Goal: Use online tool/utility: Utilize a website feature to perform a specific function

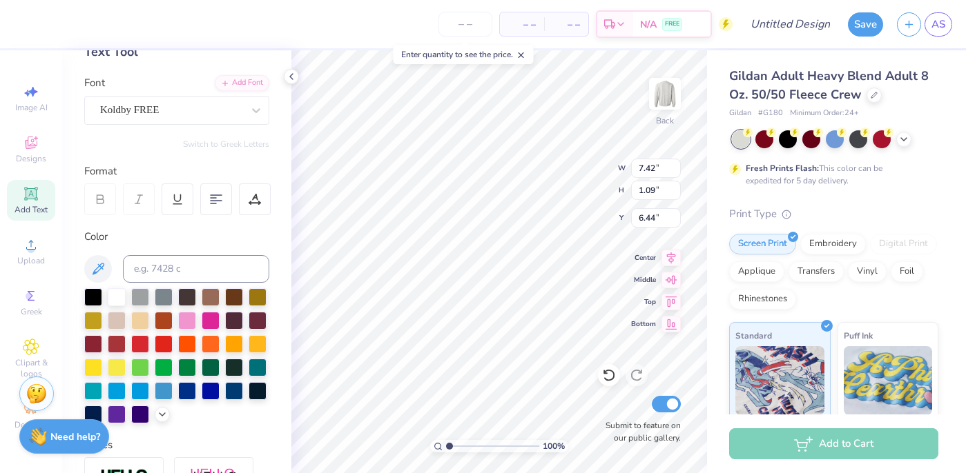
scroll to position [1, 1]
type textarea "ALPHA CHI OMEGA EXECUTIVE BOARD 2025"
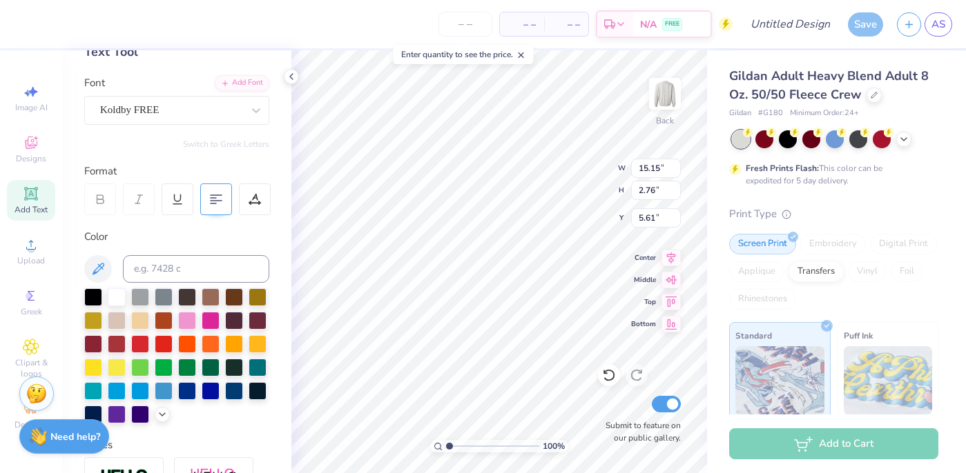
click at [215, 195] on 376 at bounding box center [216, 195] width 11 height 0
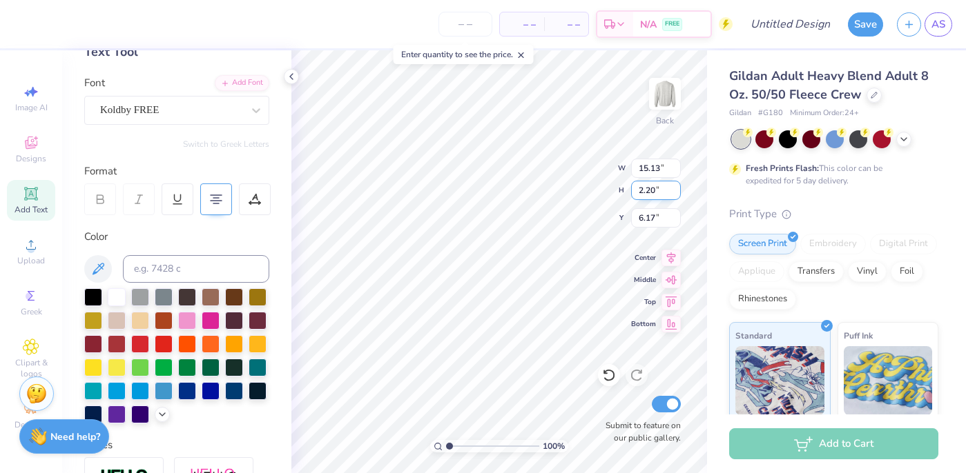
type input "12.05"
type input "2.20"
type input "5.79"
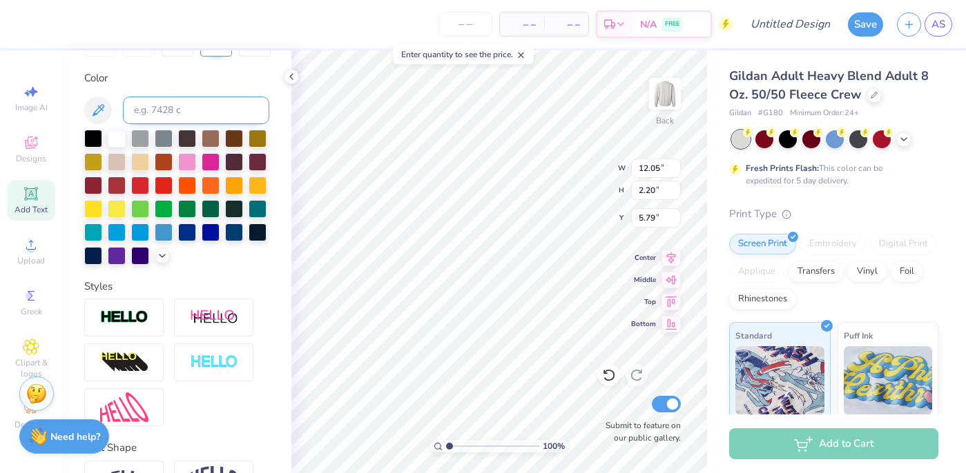
scroll to position [273, 0]
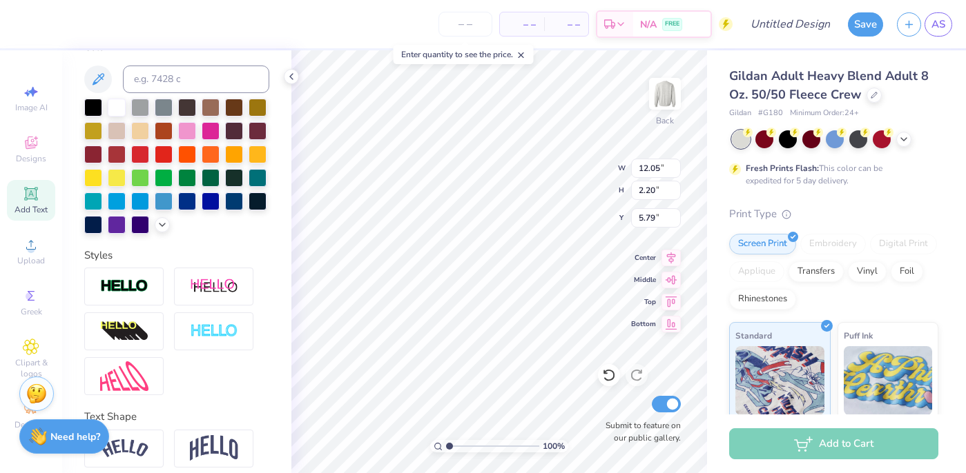
type input "6.11"
type input "10.01"
type input "1.83"
type input "6.06"
click at [466, 29] on input "number" at bounding box center [465, 24] width 54 height 25
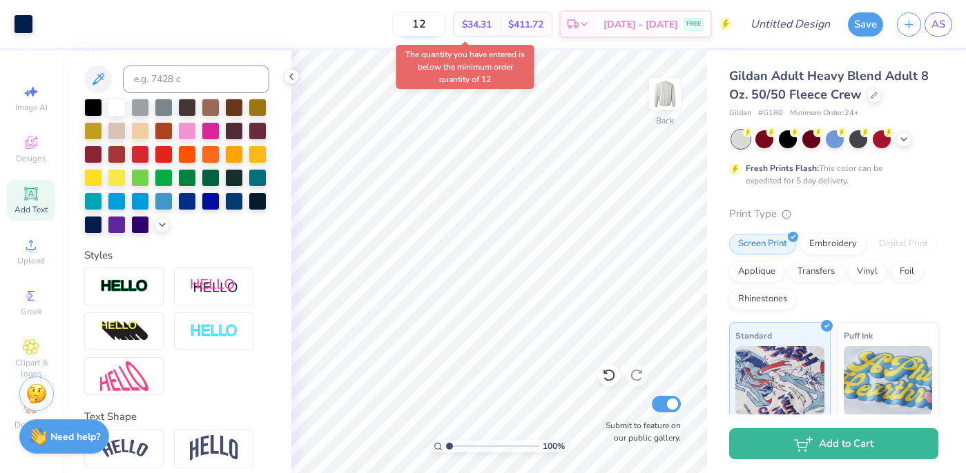
click at [446, 23] on input "12" at bounding box center [419, 24] width 54 height 25
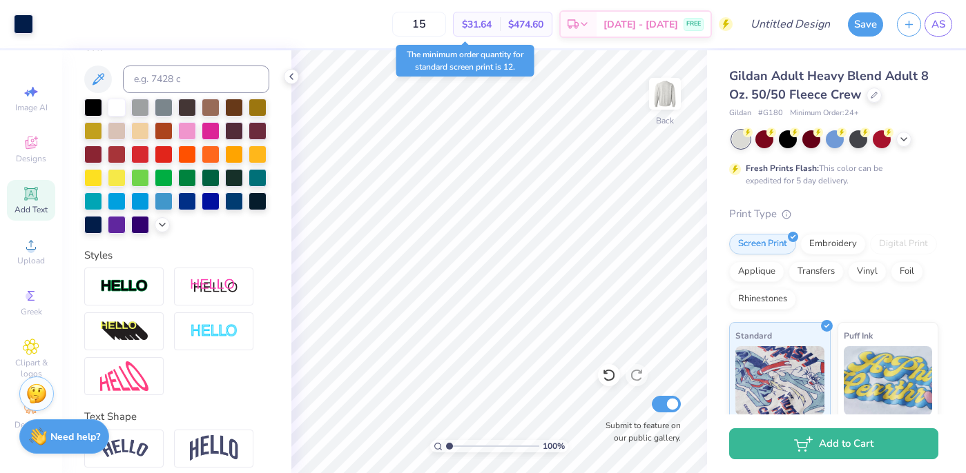
type input "1"
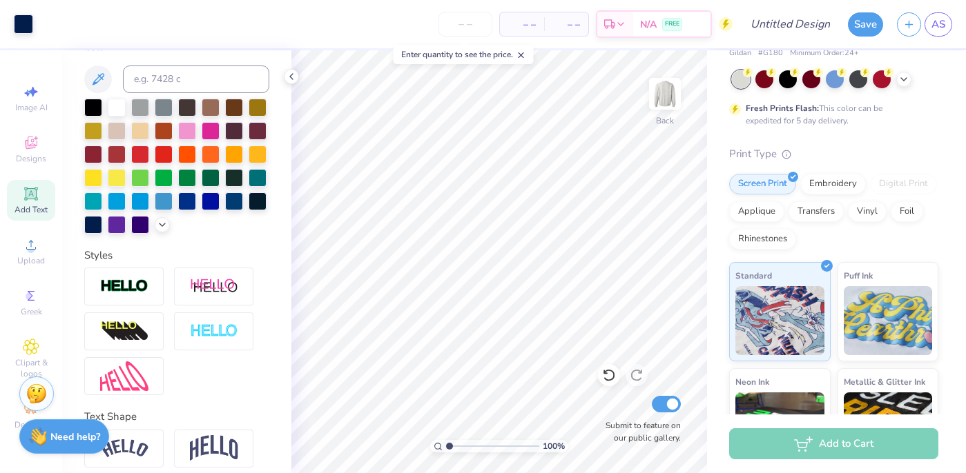
scroll to position [0, 0]
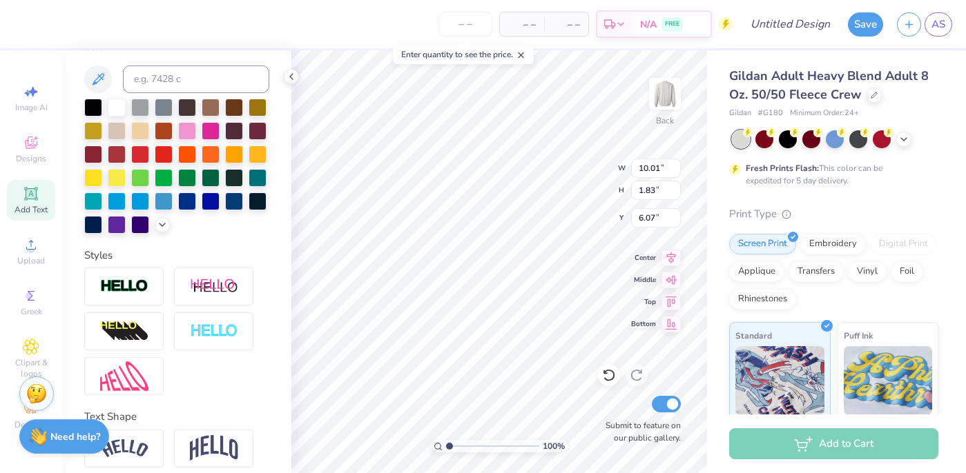
type input "10.01"
type input "1.83"
type input "6.07"
type input "10.58"
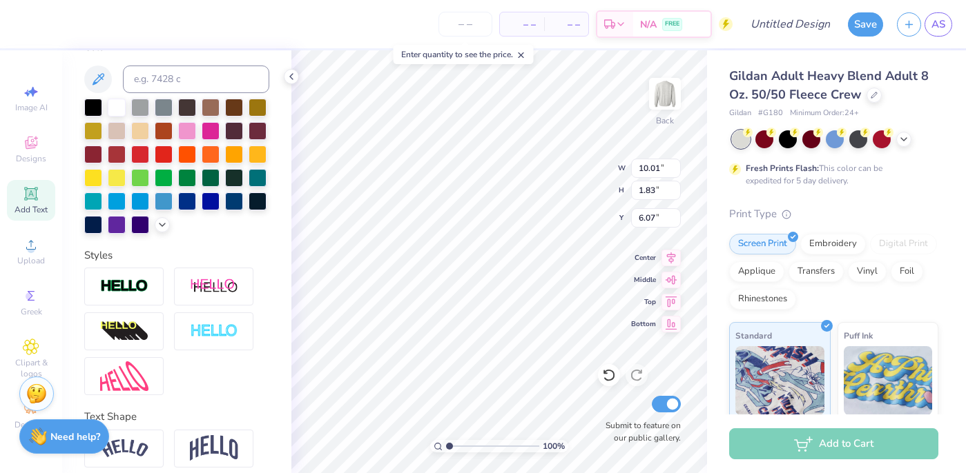
type input "1.57"
type input "3.28"
type textarea "ALPHA CHI OMEGA EXECUTIVE BOARD 2025"
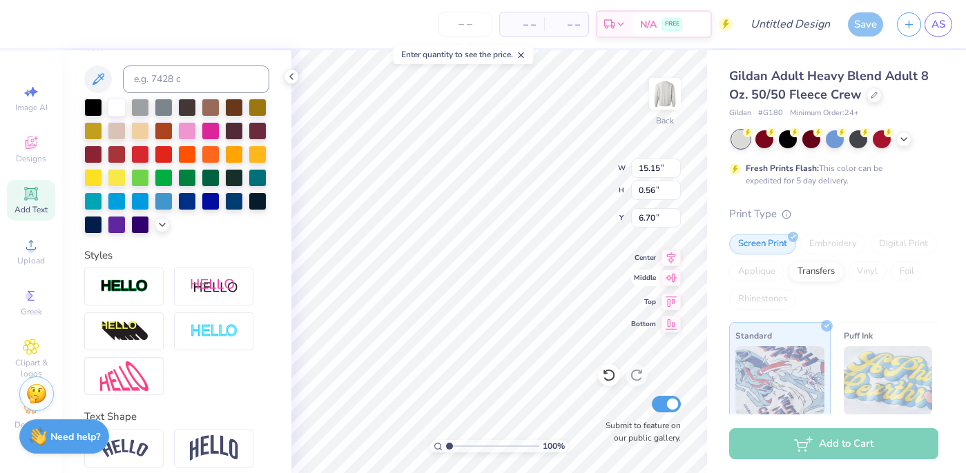
scroll to position [0, 5]
type textarea "ALPHA CHI OMEGA"
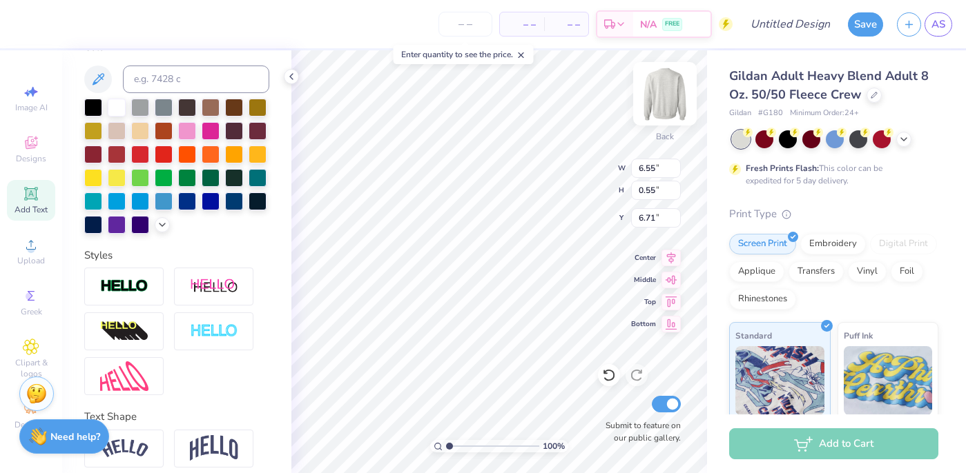
type input "3.71"
type input "12.99"
type input "1.08"
type input "3.00"
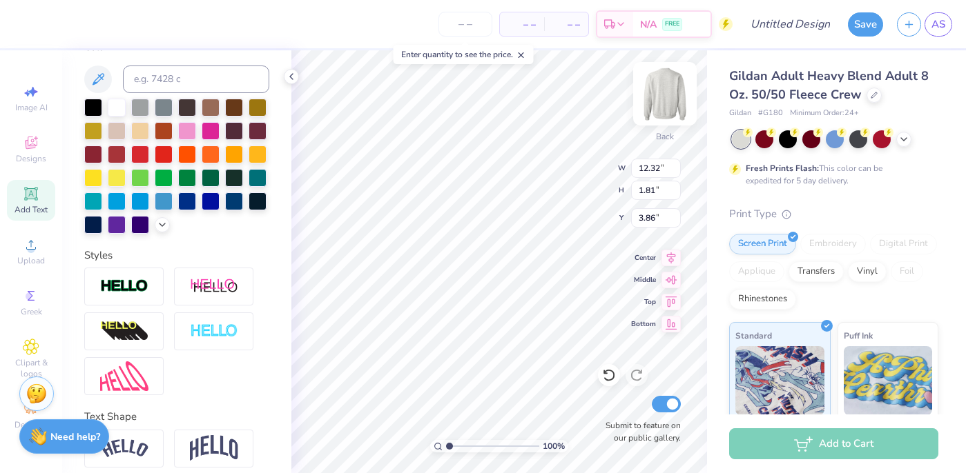
type textarea "A"
type textarea "EXECUTIVE BOARD 2025"
type input "13.84"
type input "0.93"
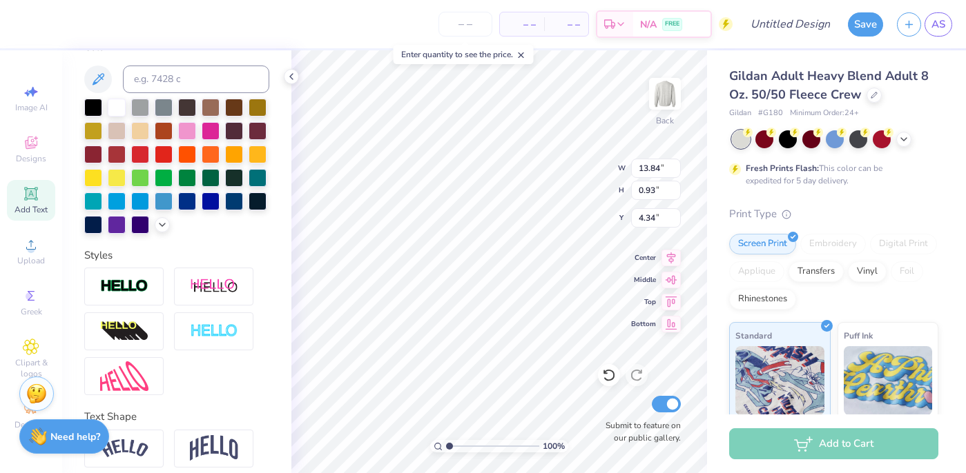
type input "5.01"
type input "12.69"
type input "0.86"
type input "5.08"
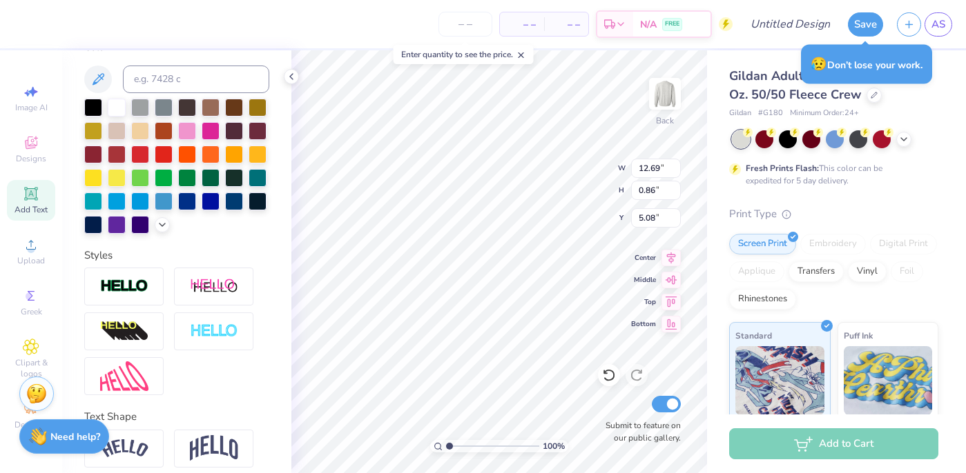
type input "12.97"
type input "0.87"
type input "4.94"
